Goal: Information Seeking & Learning: Learn about a topic

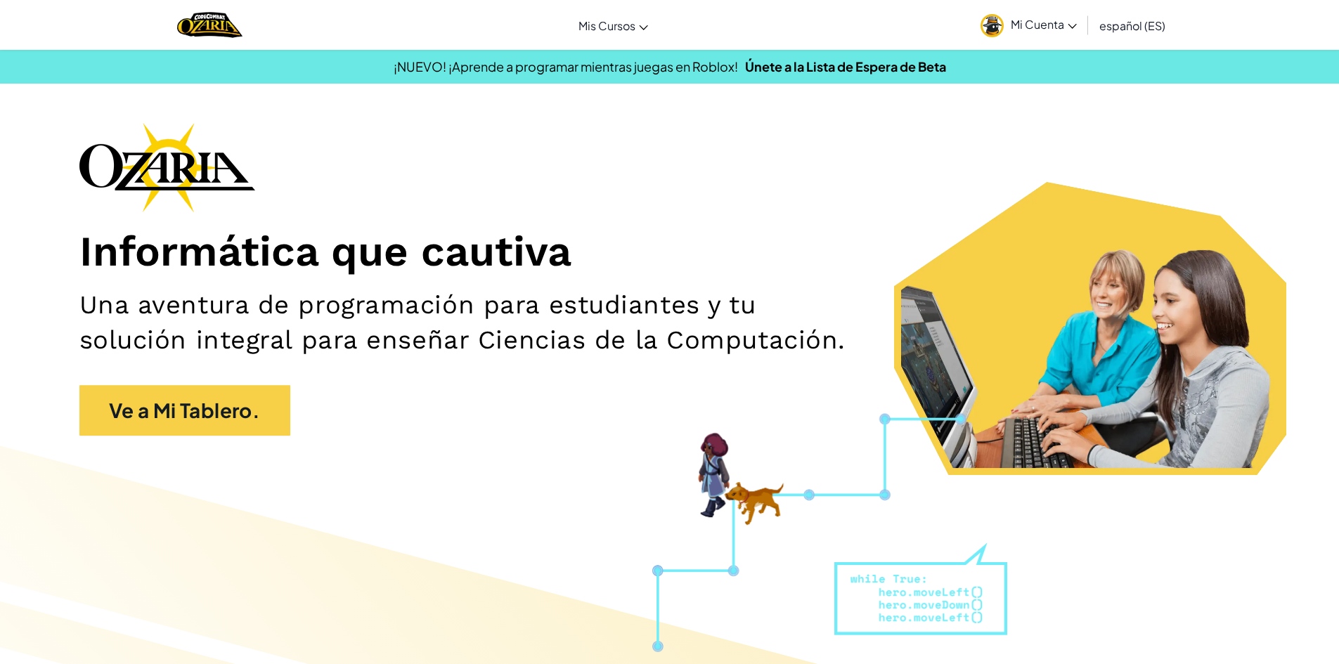
click at [1057, 18] on span "Mi Cuenta" at bounding box center [1044, 24] width 66 height 15
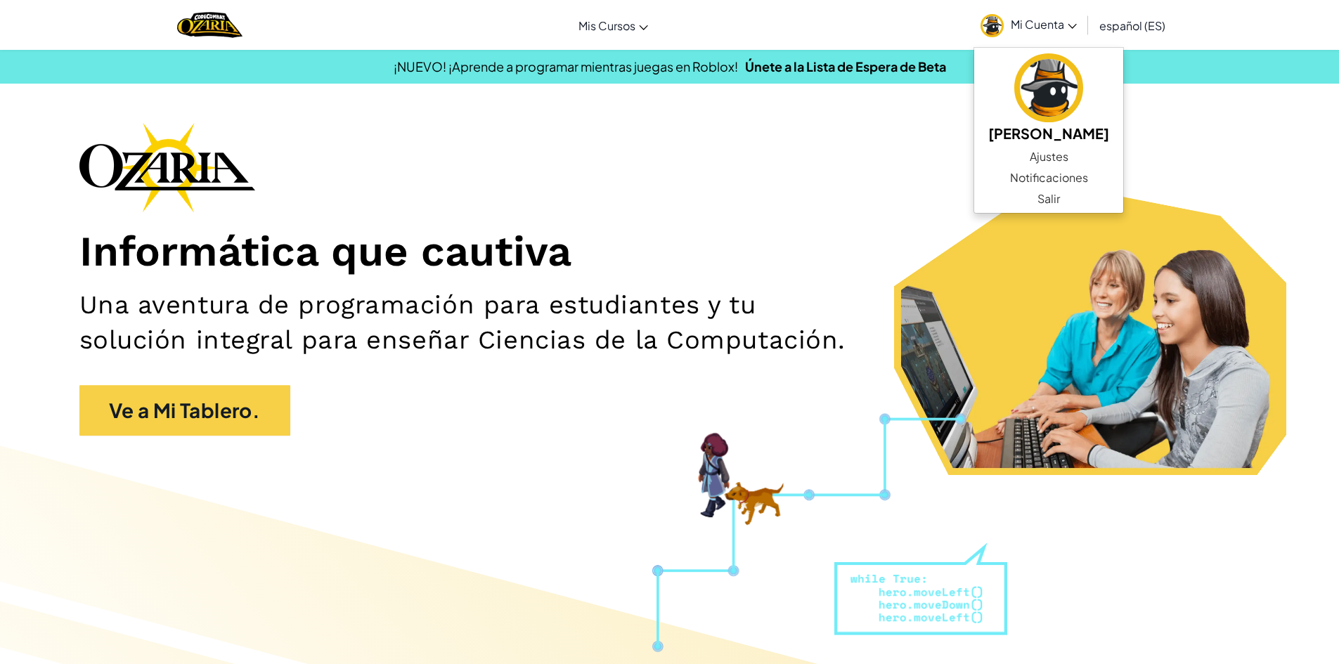
click at [893, 249] on h1 "Informática que cautiva" at bounding box center [669, 251] width 1181 height 51
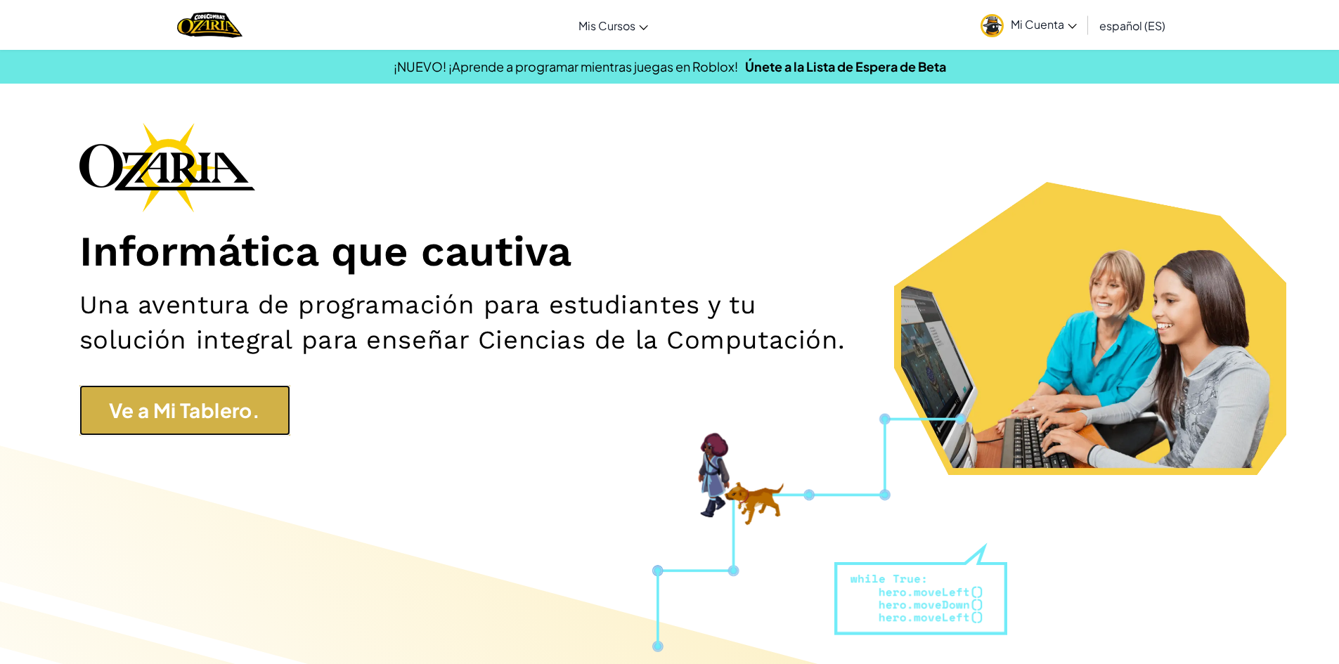
click at [182, 412] on link "Ve a Mi Tablero." at bounding box center [184, 410] width 211 height 51
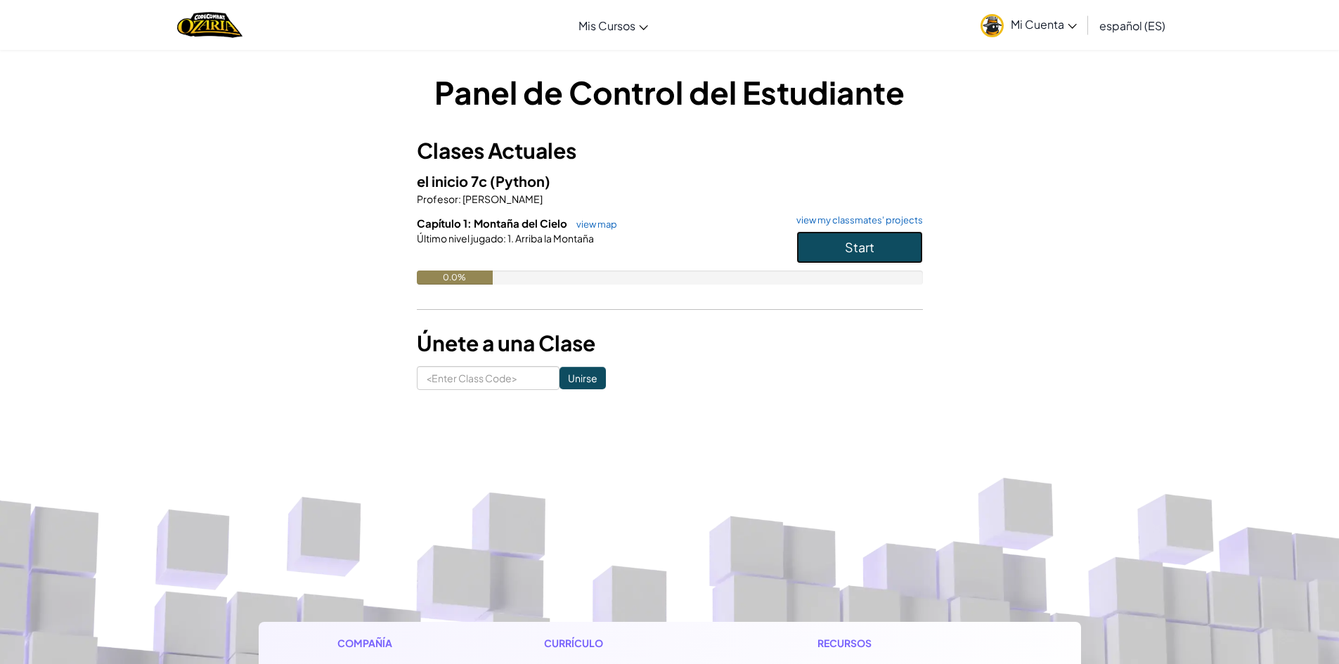
click at [884, 242] on button "Start" at bounding box center [859, 247] width 127 height 32
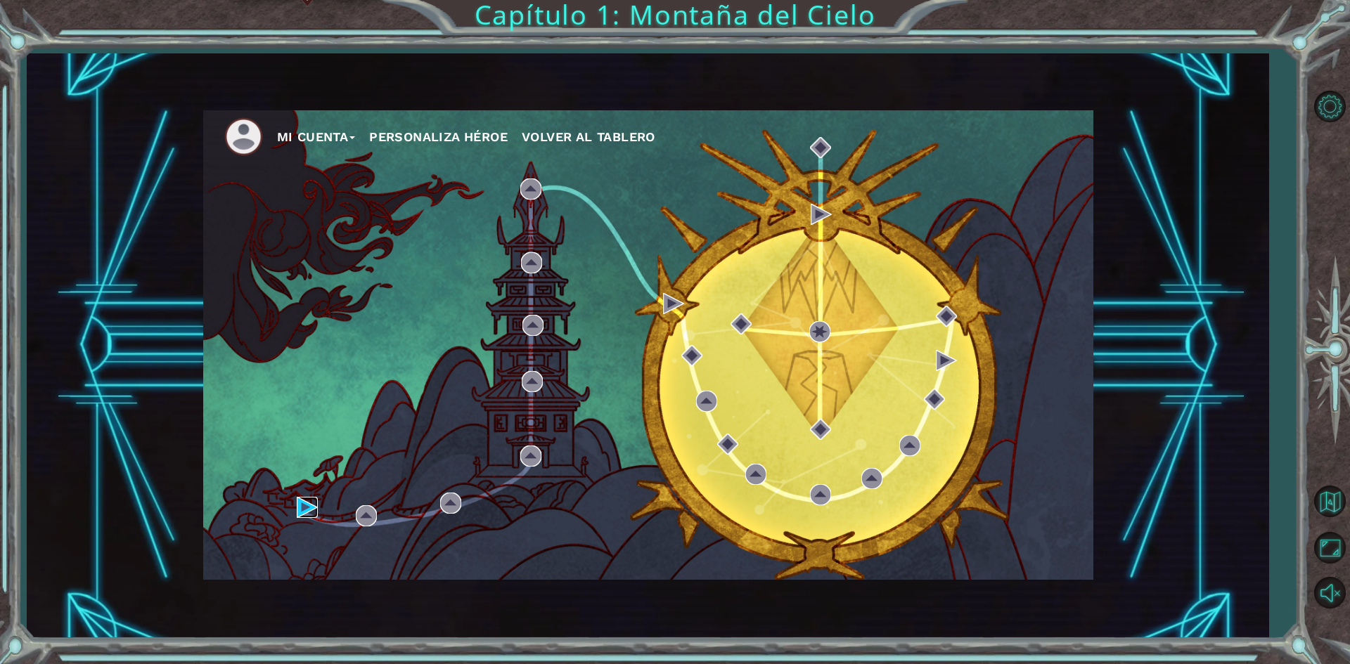
click at [313, 505] on img at bounding box center [307, 507] width 21 height 21
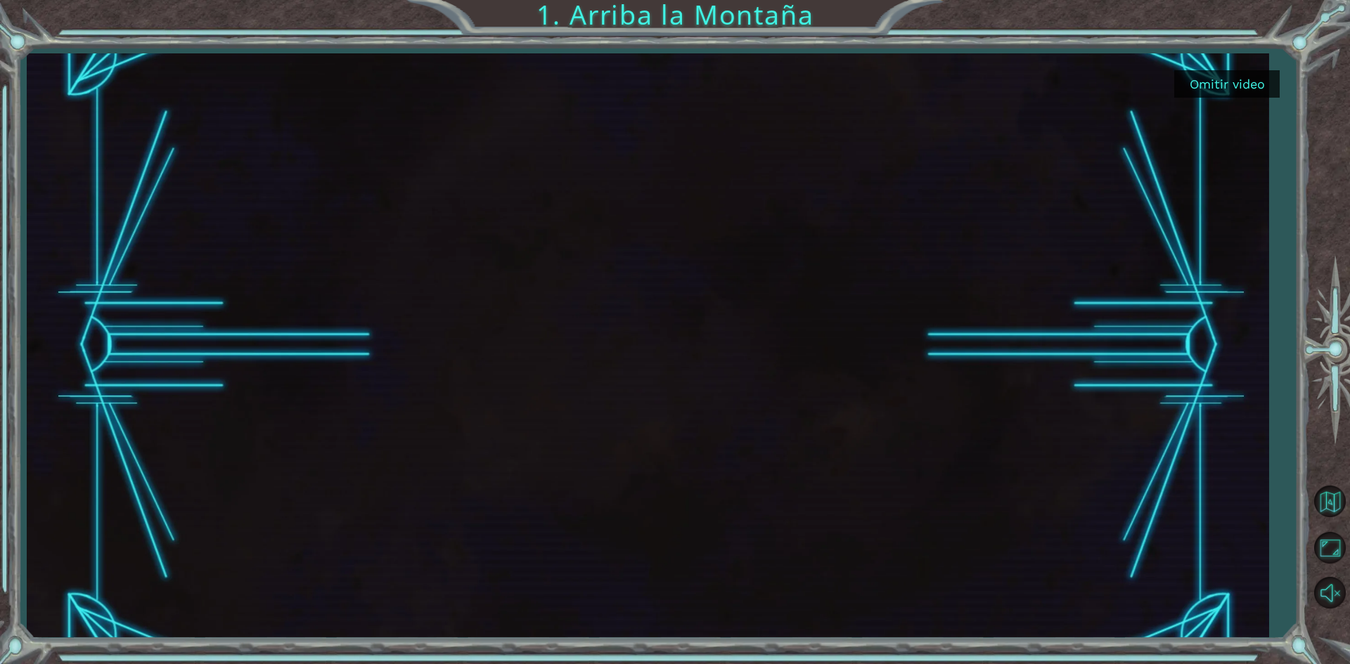
click at [1197, 79] on button "Omitir video" at bounding box center [1226, 83] width 105 height 27
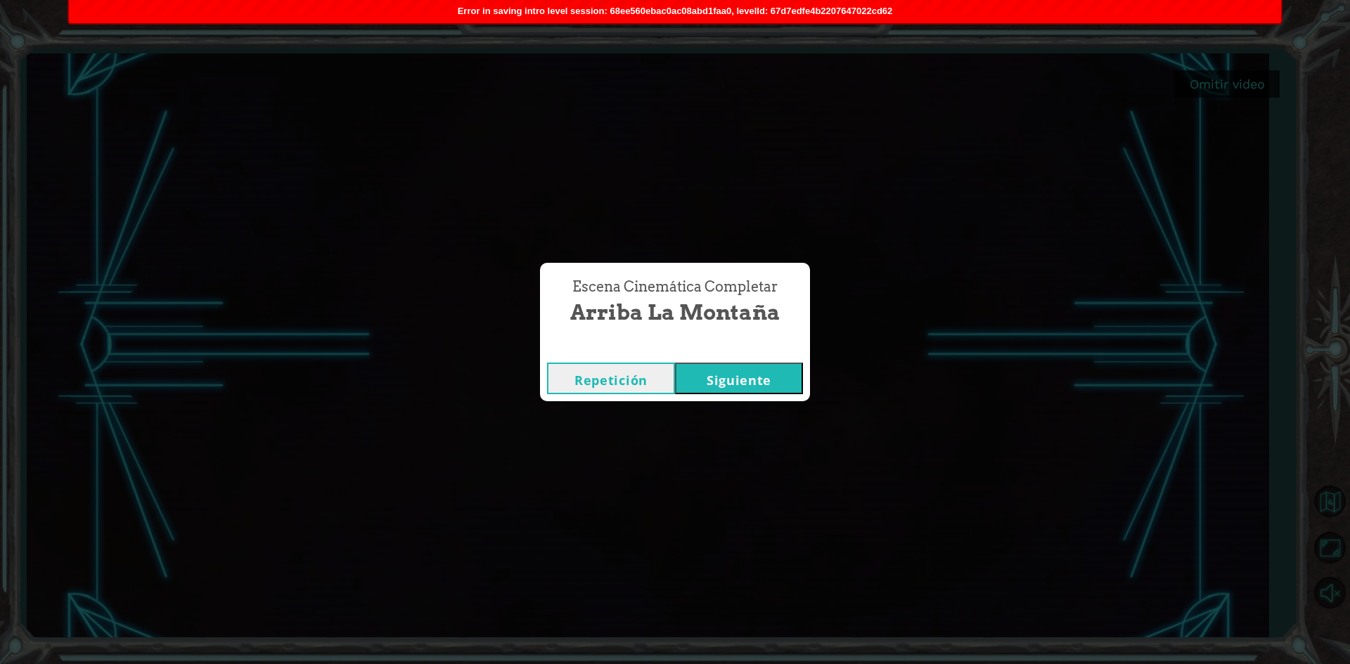
click at [762, 371] on button "Siguiente" at bounding box center [739, 379] width 128 height 32
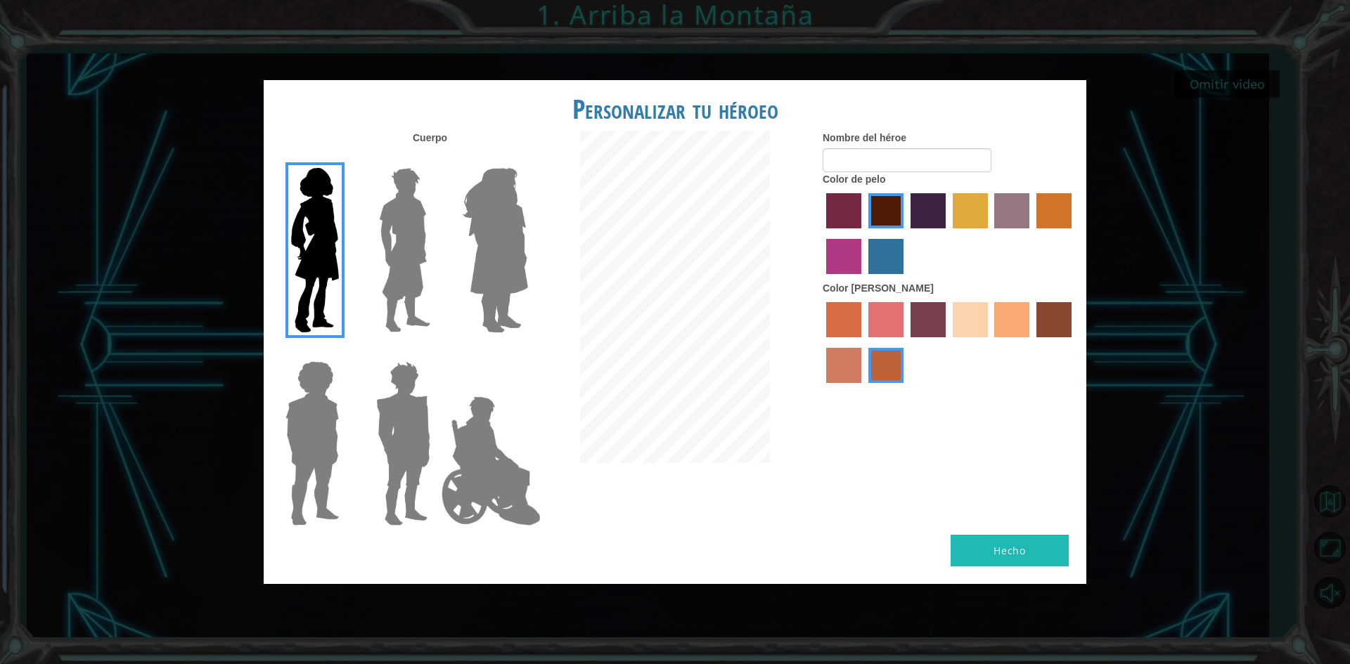
click at [969, 313] on label "sandy beach skin color" at bounding box center [969, 319] width 35 height 35
click at [947, 342] on input "sandy beach skin color" at bounding box center [947, 342] width 0 height 0
click at [845, 261] on label "medium red violet hair color" at bounding box center [843, 256] width 35 height 35
click at [1073, 233] on input "medium red violet hair color" at bounding box center [1073, 233] width 0 height 0
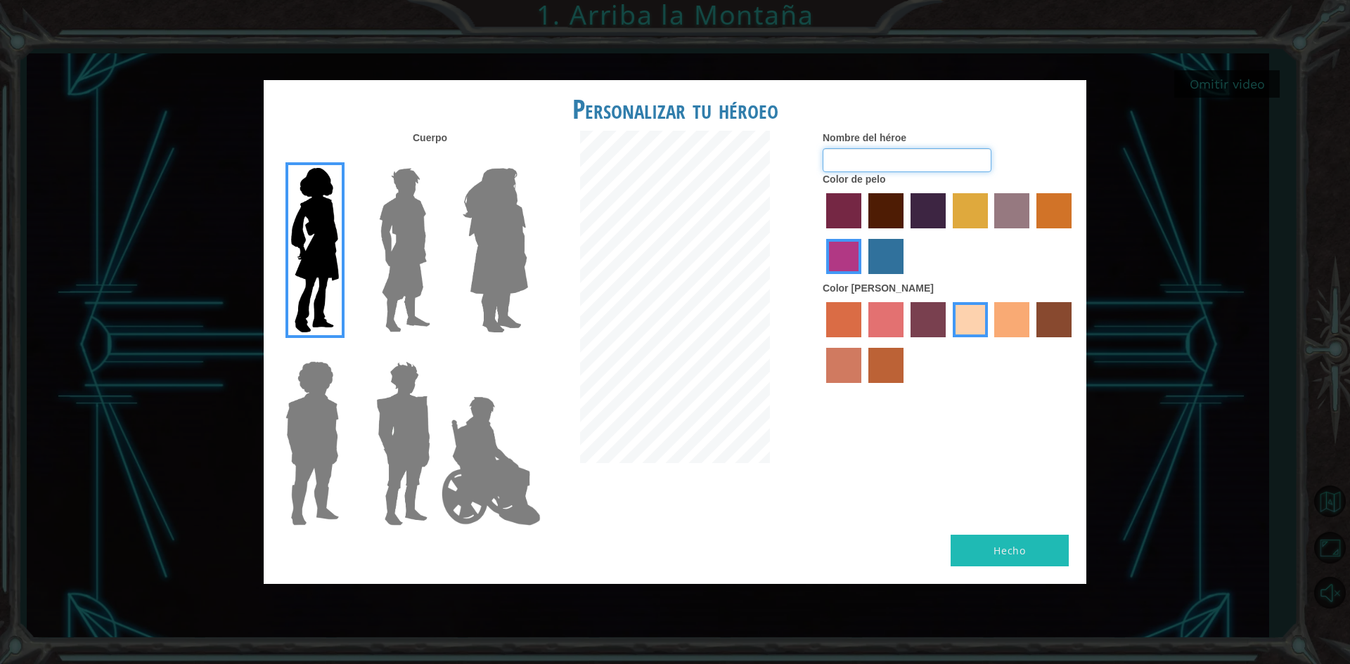
click at [869, 153] on input "Nombre del héroe" at bounding box center [906, 160] width 169 height 24
click at [1023, 544] on button "Hecho" at bounding box center [1009, 551] width 118 height 32
click at [848, 156] on input "luz" at bounding box center [906, 160] width 169 height 24
type input "l"
type input "[PERSON_NAME]"
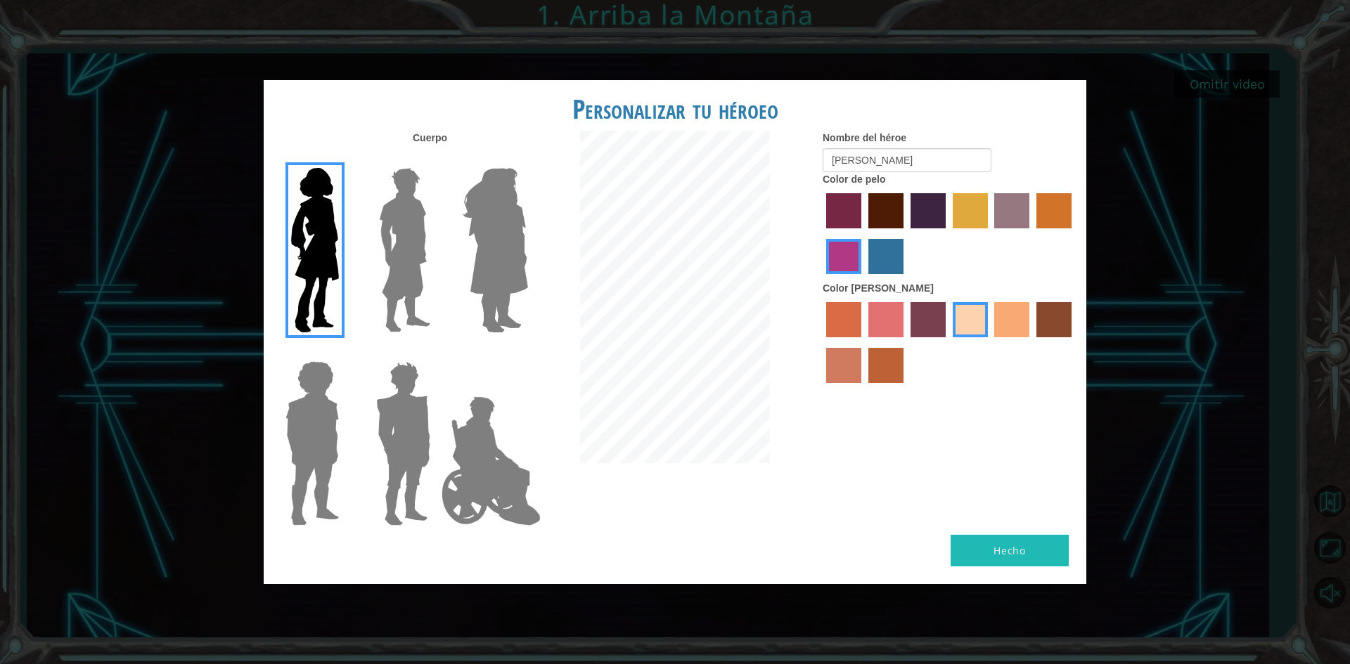
click at [870, 252] on label "lachmara hair color" at bounding box center [885, 256] width 35 height 35
click at [863, 279] on input "lachmara hair color" at bounding box center [863, 279] width 0 height 0
click at [875, 205] on label "maroon hair color" at bounding box center [885, 210] width 35 height 35
click at [863, 233] on input "maroon hair color" at bounding box center [863, 233] width 0 height 0
click at [1018, 570] on div "Hecho" at bounding box center [675, 559] width 822 height 49
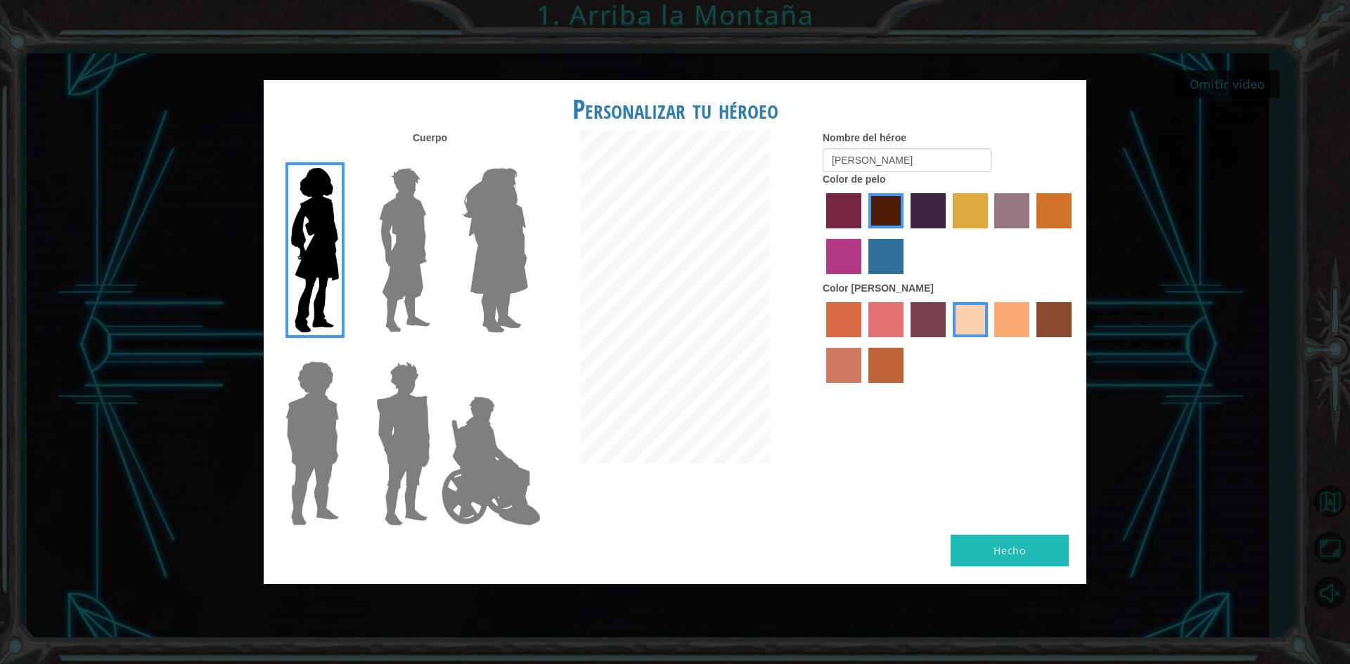
click at [495, 246] on img at bounding box center [495, 250] width 77 height 176
click at [527, 159] on input "Hero Amethyst" at bounding box center [527, 159] width 0 height 0
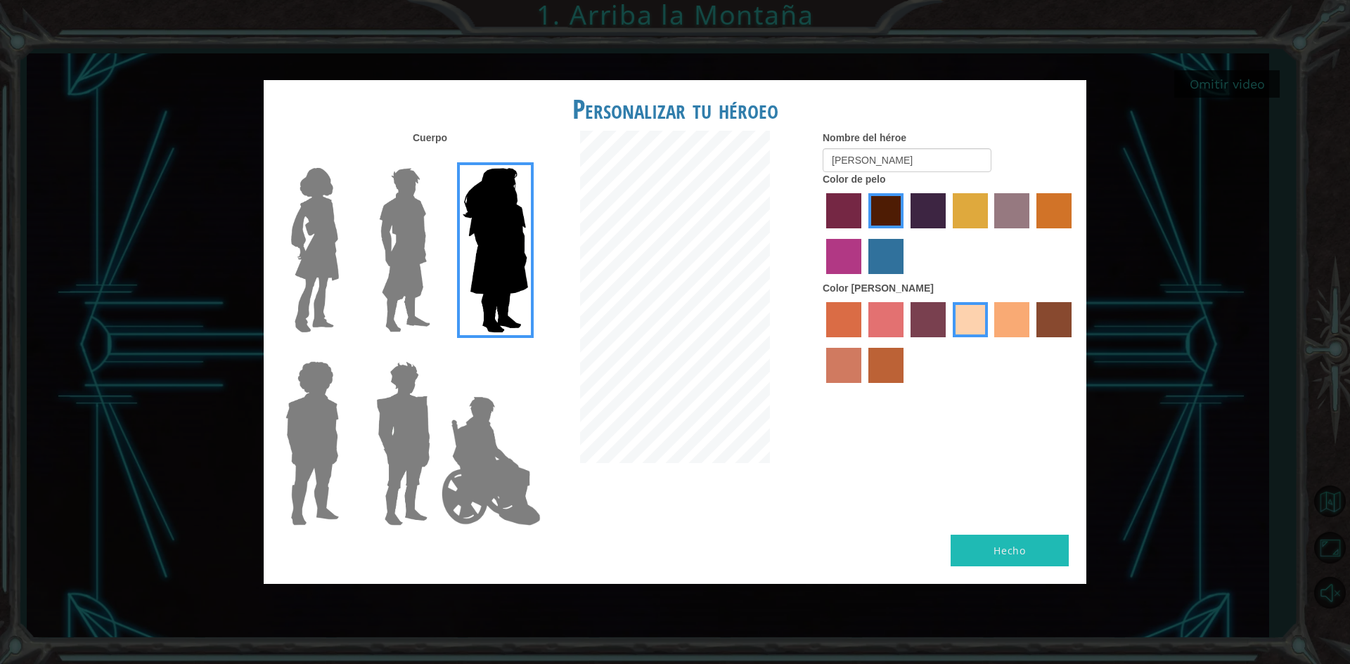
drag, startPoint x: 890, startPoint y: 257, endPoint x: 904, endPoint y: 267, distance: 17.2
click at [893, 264] on label "lachmara hair color" at bounding box center [885, 256] width 35 height 35
click at [863, 279] on input "lachmara hair color" at bounding box center [863, 279] width 0 height 0
click at [314, 226] on img at bounding box center [314, 250] width 59 height 176
click at [344, 159] on input "Hero Connie" at bounding box center [344, 159] width 0 height 0
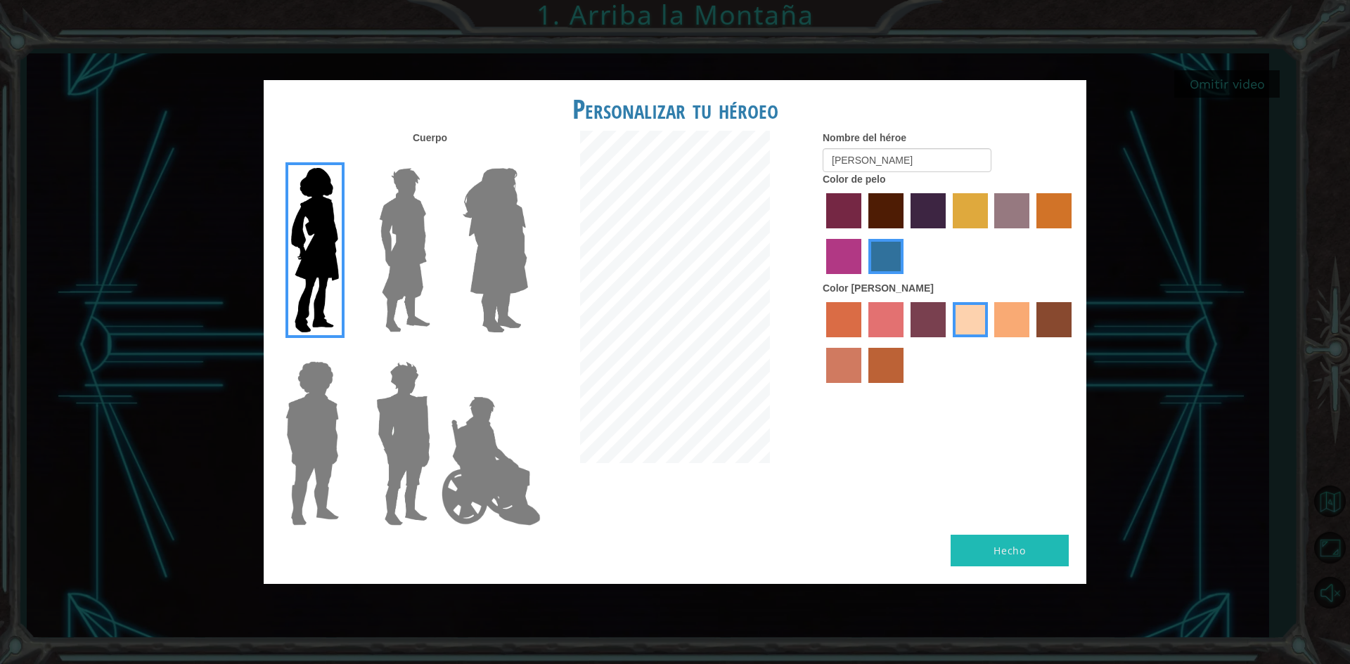
drag, startPoint x: 847, startPoint y: 229, endPoint x: 848, endPoint y: 257, distance: 27.4
click at [848, 257] on div at bounding box center [948, 235] width 253 height 91
click at [848, 257] on label "medium red violet hair color" at bounding box center [843, 256] width 35 height 35
click at [1073, 233] on input "medium red violet hair color" at bounding box center [1073, 233] width 0 height 0
